Goal: Browse casually

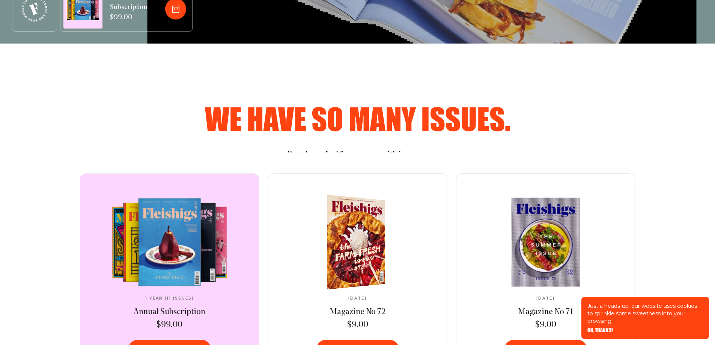
scroll to position [188, 0]
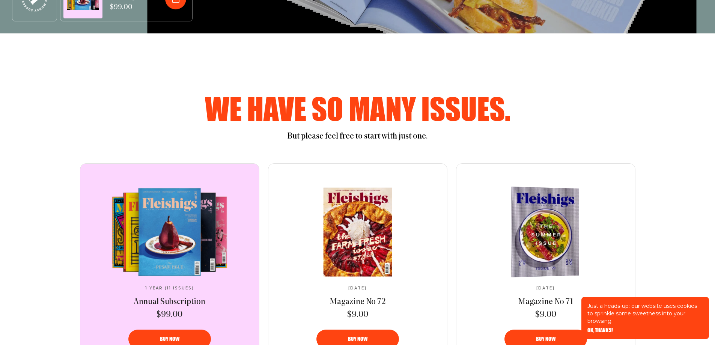
scroll to position [313, 0]
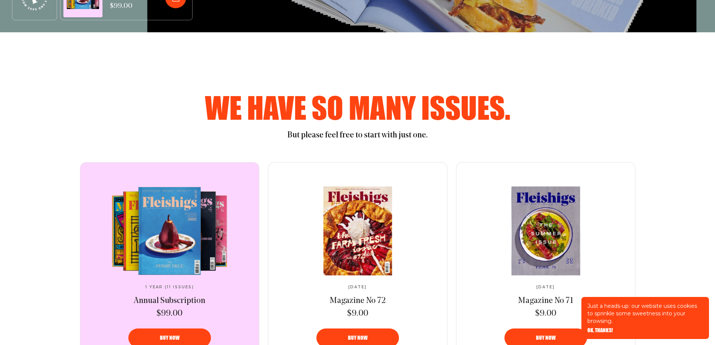
click at [604, 328] on span "OK, THANKS!" at bounding box center [600, 324] width 26 height 5
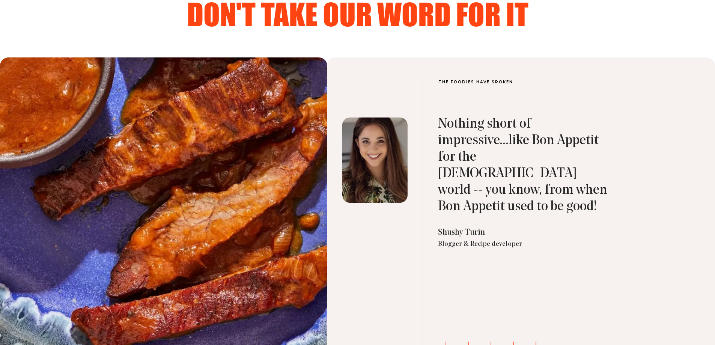
scroll to position [2502, 0]
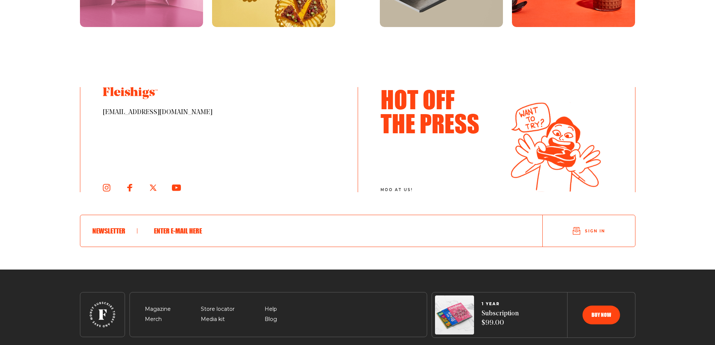
click at [3, 269] on footer "Magazine Merch Store locator Media kit Help Blog 1 YEAR Subscription $99.00 Buy…" at bounding box center [357, 320] width 715 height 103
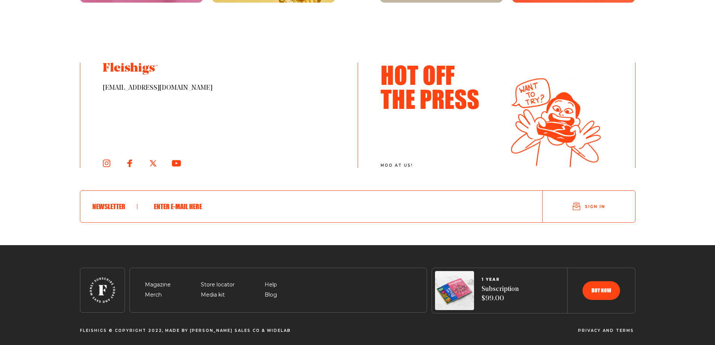
click at [3, 247] on footer "Magazine Merch Store locator Media kit Help Blog 1 YEAR Subscription $99.00 Buy…" at bounding box center [357, 296] width 715 height 103
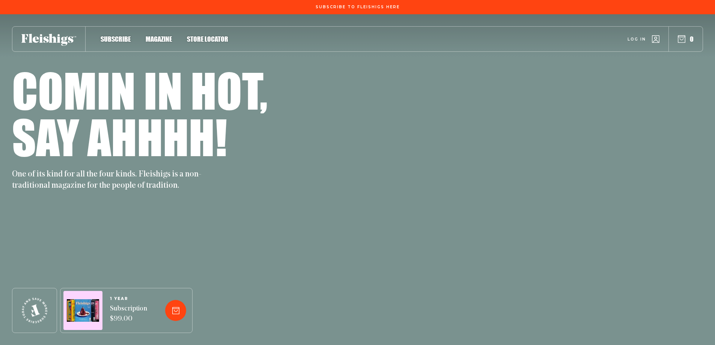
scroll to position [4114, 0]
